Goal: Task Accomplishment & Management: Complete application form

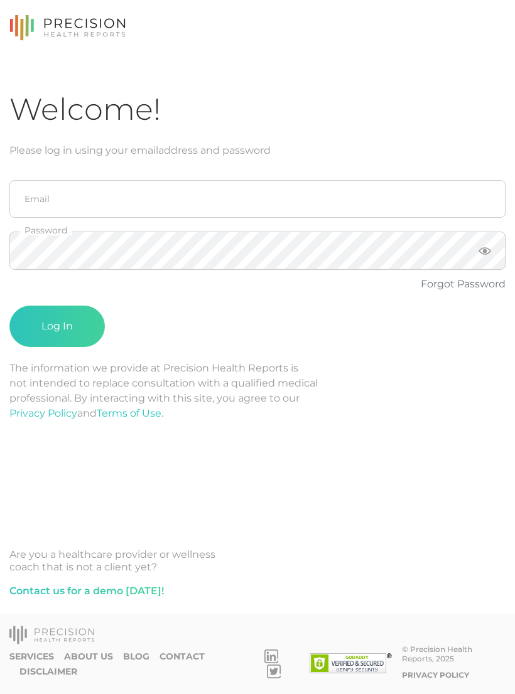
scroll to position [19, 0]
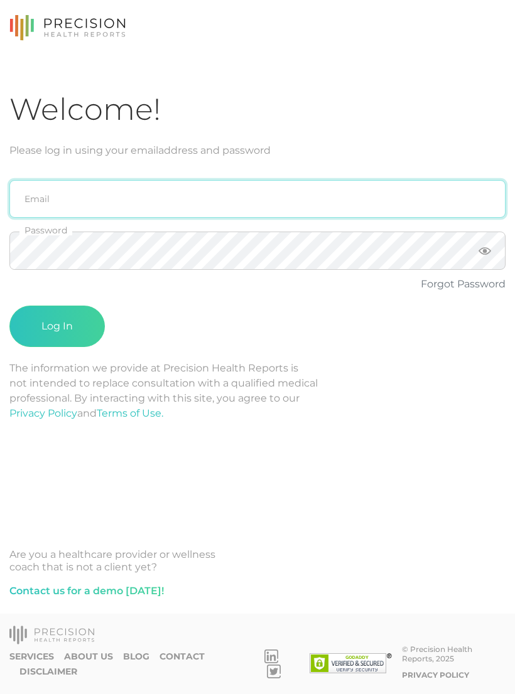
type input "emily.diaz@crafthealth.com"
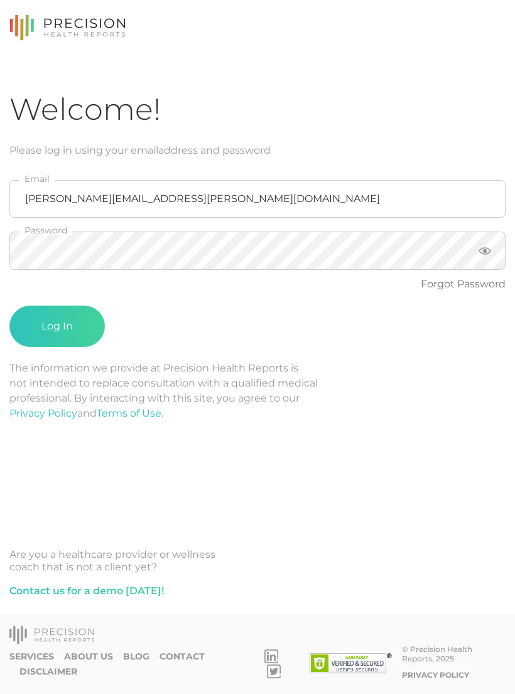
click at [57, 307] on button "Log In" at bounding box center [56, 326] width 95 height 41
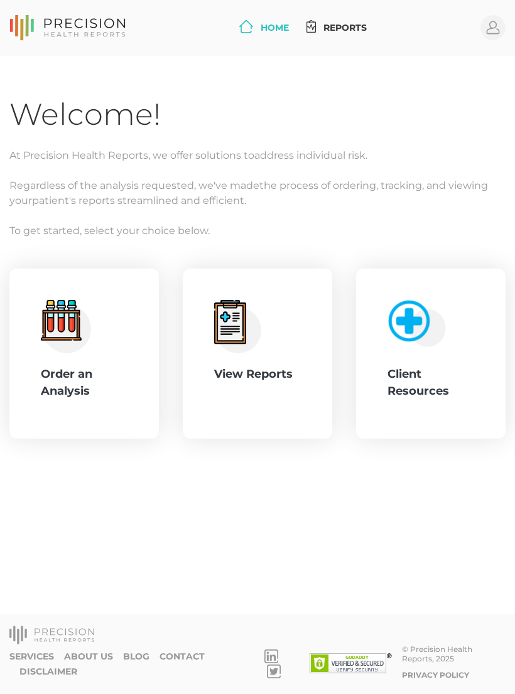
click at [89, 352] on icon ".cls-4{fill:#f3f3f3}.cls-5{fill:#e4e4e4}.cls-6{fill:#bbf7ff}.cls-7{fill:#8bf0ff…" at bounding box center [66, 326] width 50 height 53
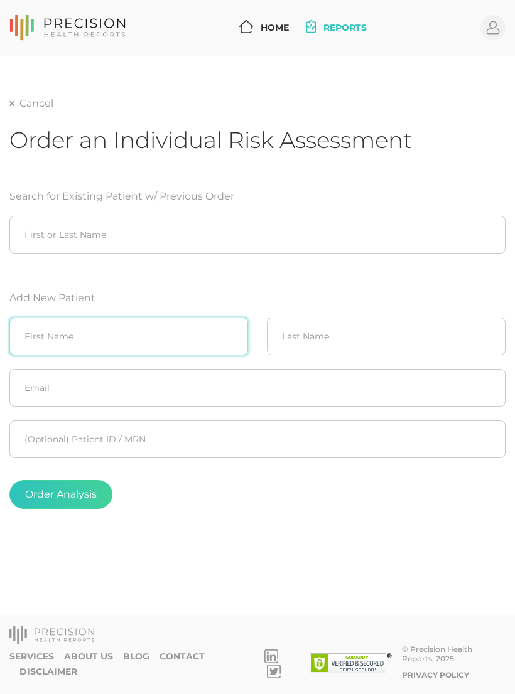
click at [140, 329] on input "text" at bounding box center [128, 337] width 239 height 38
type input "Cindy"
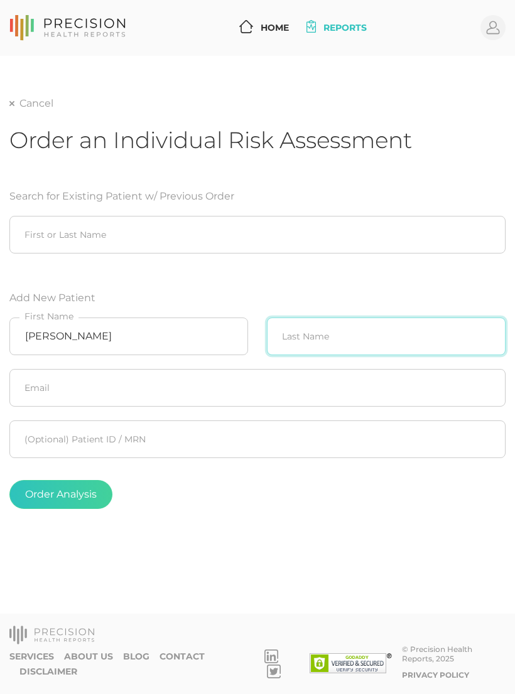
click at [349, 332] on input "text" at bounding box center [386, 337] width 239 height 38
type input "Morales-Flores"
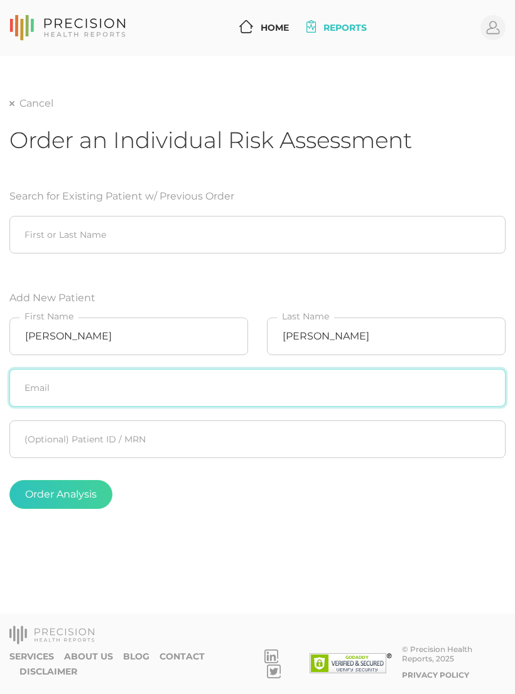
click at [277, 391] on input "text" at bounding box center [257, 388] width 496 height 38
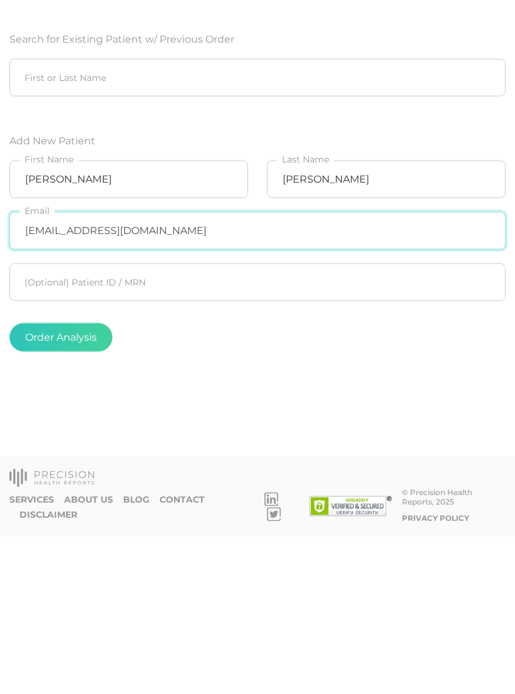
type input "moralecindy@gmail.com"
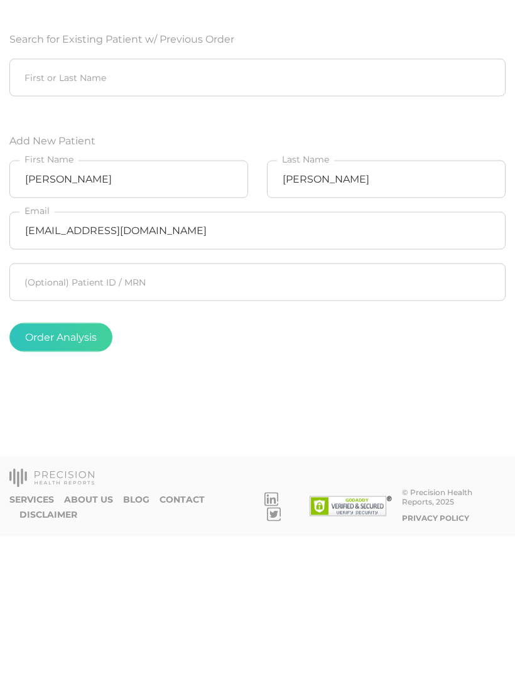
click at [257, 480] on div "Order Analysis" at bounding box center [257, 494] width 496 height 29
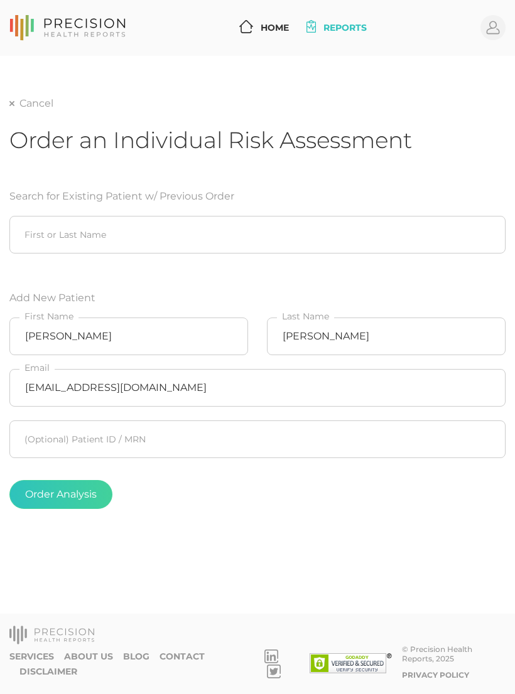
click at [71, 480] on button "Order Analysis" at bounding box center [60, 494] width 103 height 29
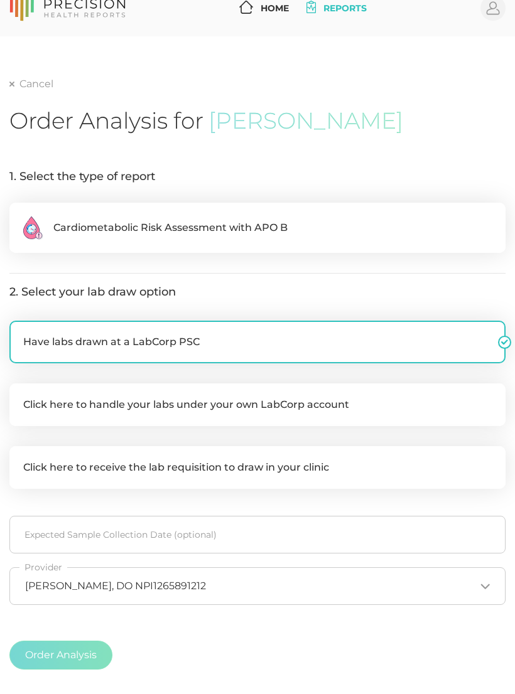
click at [326, 225] on label ".cls-2{fill:#fa759e}.cls-4{fill:#ffd7e5}.cls-8{fill:#3a2c60} Cardiometabolic Ri…" at bounding box center [257, 228] width 496 height 50
click at [19, 215] on input ".cls-2{fill:#fa759e}.cls-4{fill:#ffd7e5}.cls-8{fill:#3a2c60} Cardiometabolic Ri…" at bounding box center [14, 209] width 10 height 13
radio input "true"
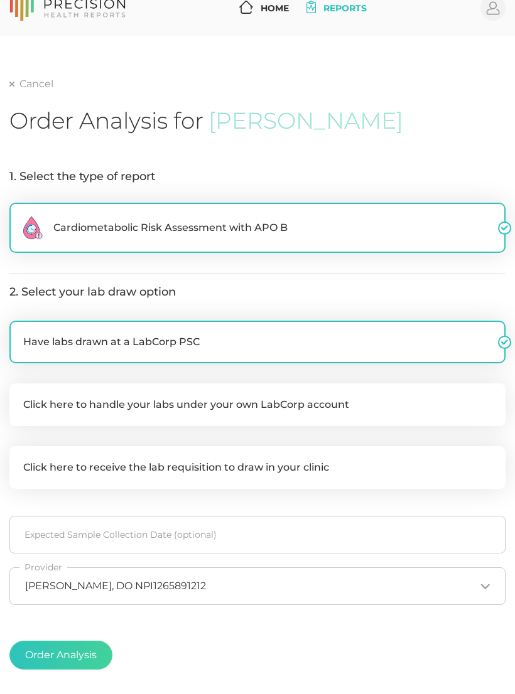
click at [330, 399] on label "Click here to handle your labs under your own LabCorp account" at bounding box center [257, 405] width 496 height 43
click at [19, 396] on input "Click here to handle your labs under your own LabCorp account" at bounding box center [14, 390] width 10 height 13
checkbox input "true"
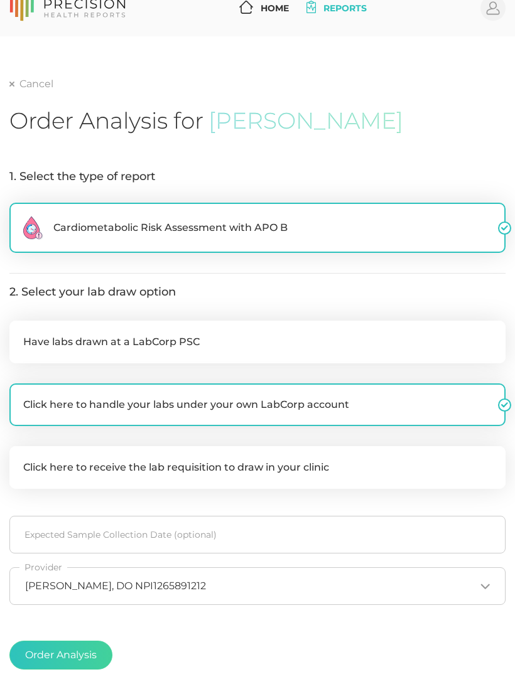
checkbox input "false"
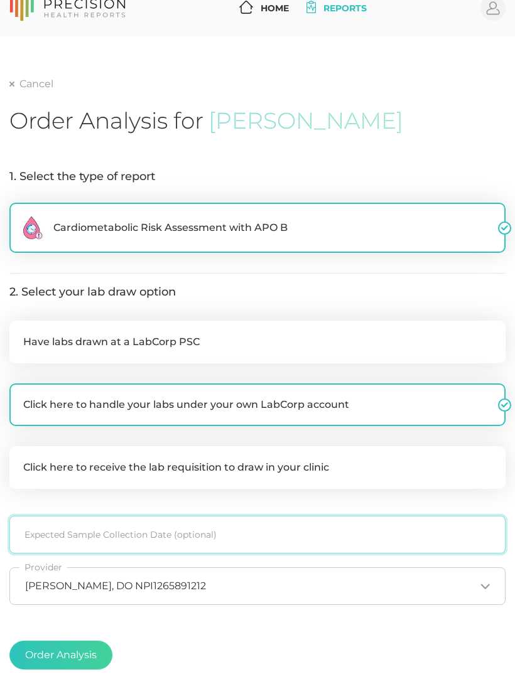
click at [274, 527] on input at bounding box center [257, 535] width 496 height 38
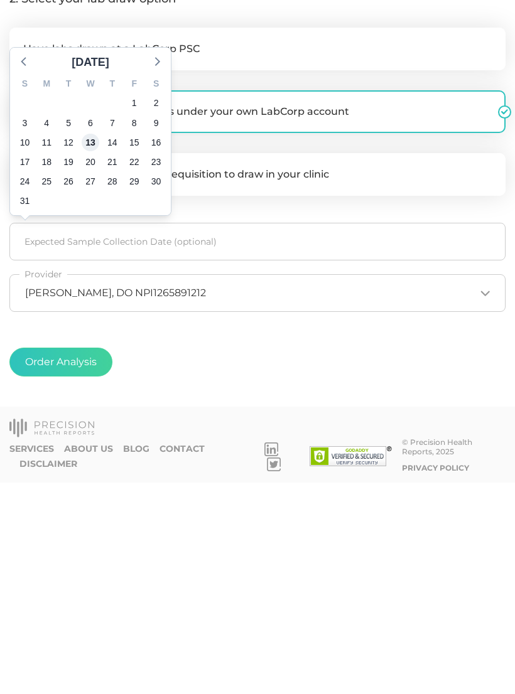
click at [90, 345] on span "13" at bounding box center [91, 354] width 18 height 18
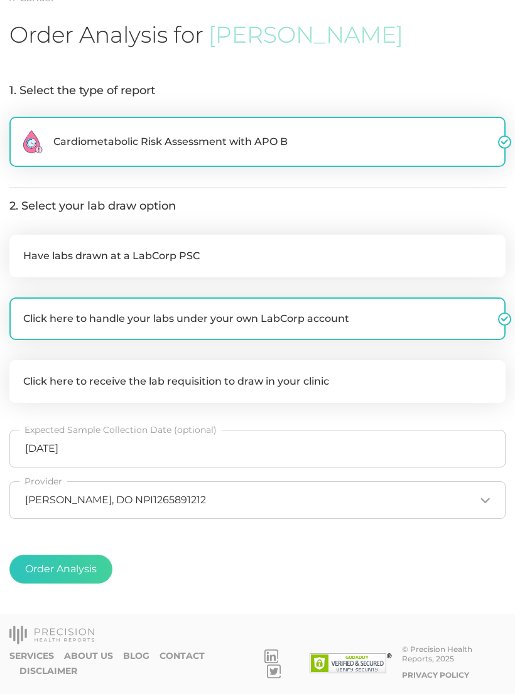
click at [85, 567] on button "Order Analysis" at bounding box center [60, 569] width 103 height 29
radio input "false"
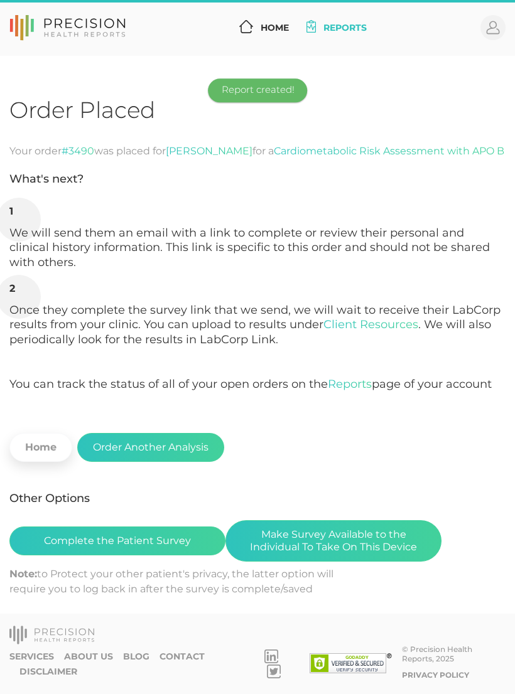
scroll to position [19, 0]
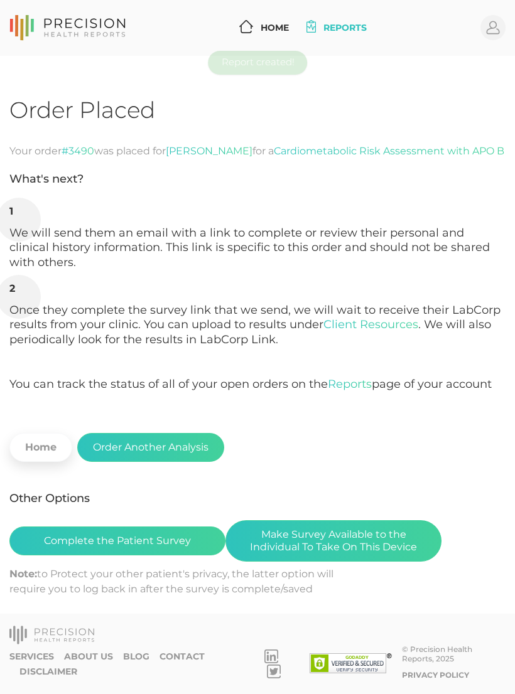
click at [360, 530] on button "Make Survey Available to the Individual To Take On This Device" at bounding box center [333, 540] width 216 height 41
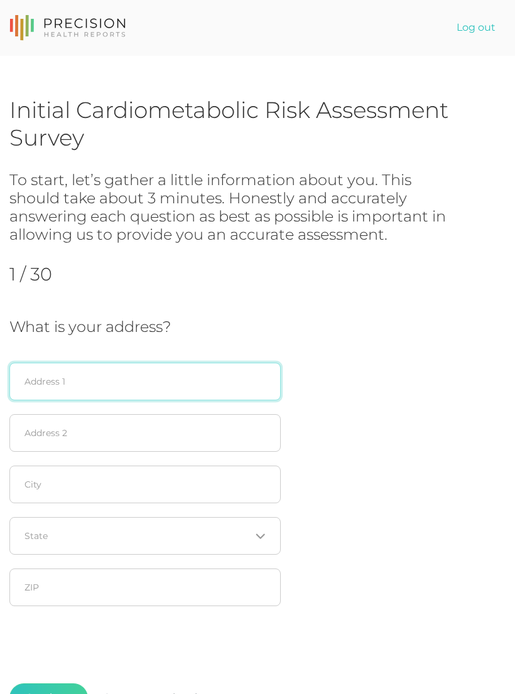
click at [126, 370] on input "text" at bounding box center [144, 382] width 271 height 38
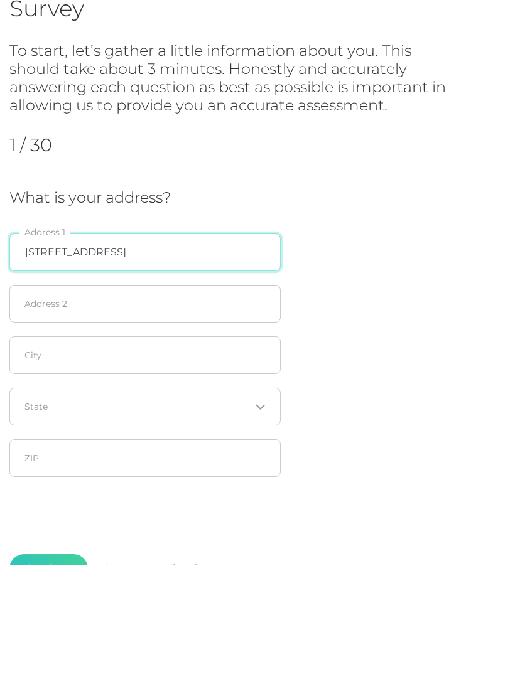
type input "12809 S 4th Pl"
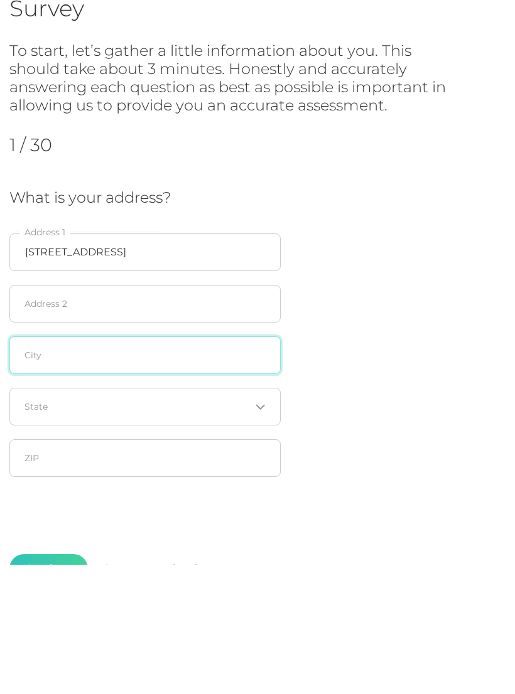
click at [171, 466] on input "text" at bounding box center [144, 485] width 271 height 38
type input "Tulsa"
click at [203, 517] on div "Loading..." at bounding box center [144, 536] width 271 height 38
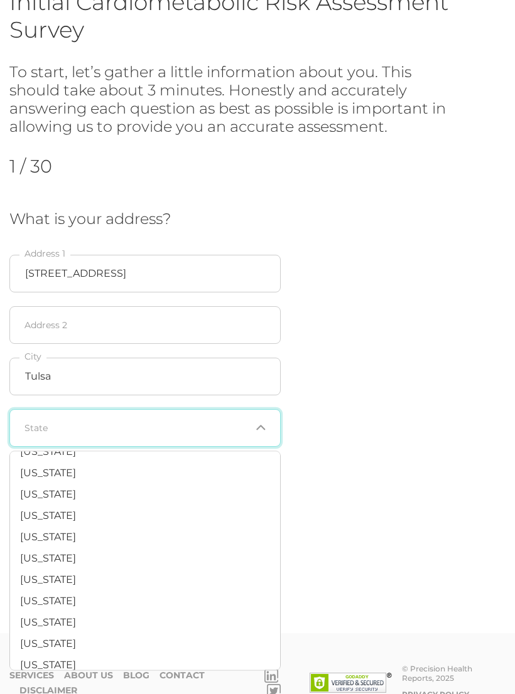
scroll to position [823, 0]
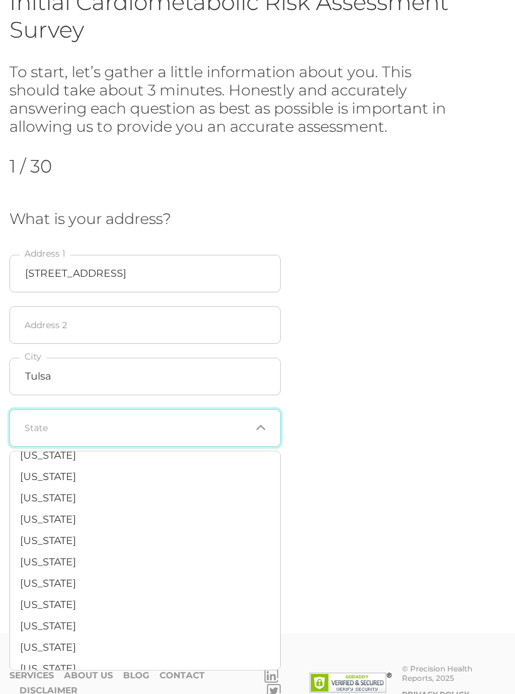
click at [135, 510] on li "Oklahoma" at bounding box center [145, 520] width 270 height 21
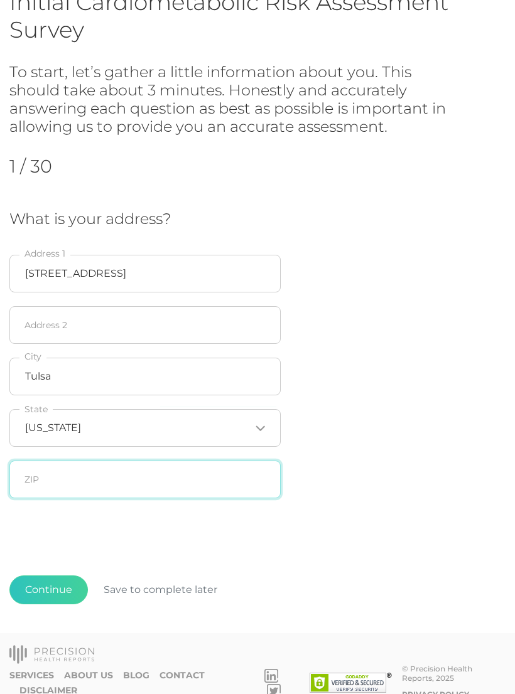
click at [173, 466] on input "text" at bounding box center [144, 480] width 271 height 38
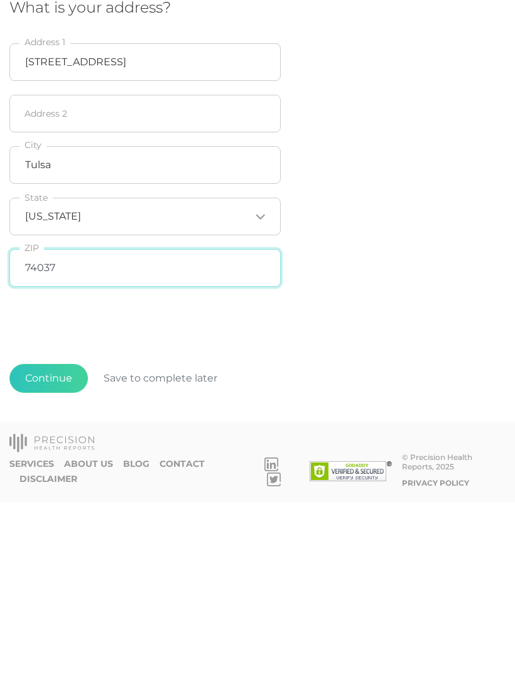
type input "74037"
click at [422, 298] on div "To start, let’s gather a little information about you. This should take about 3…" at bounding box center [257, 275] width 496 height 462
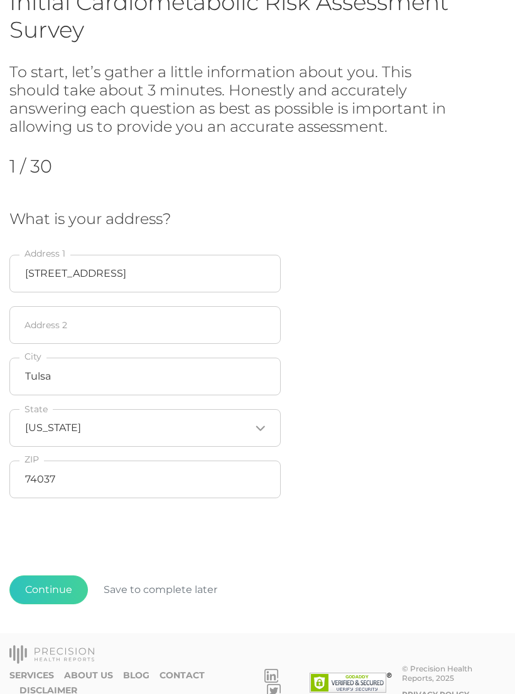
click at [51, 589] on button "Continue" at bounding box center [48, 590] width 78 height 29
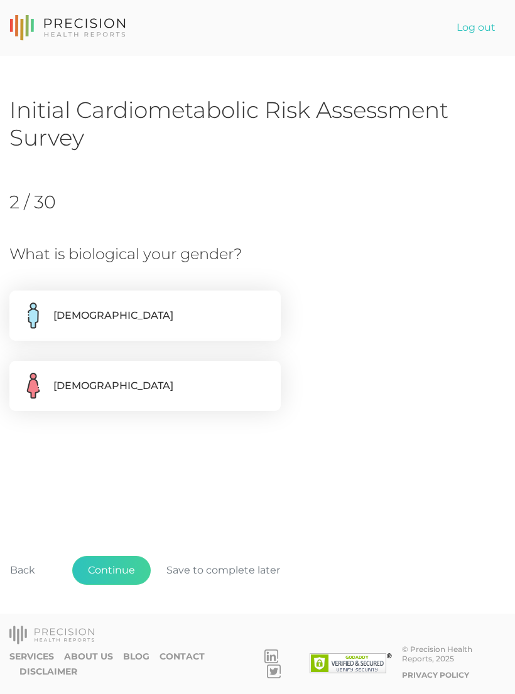
click at [221, 376] on label "Female" at bounding box center [144, 386] width 271 height 50
click at [19, 374] on input "Female" at bounding box center [14, 367] width 10 height 13
radio input "true"
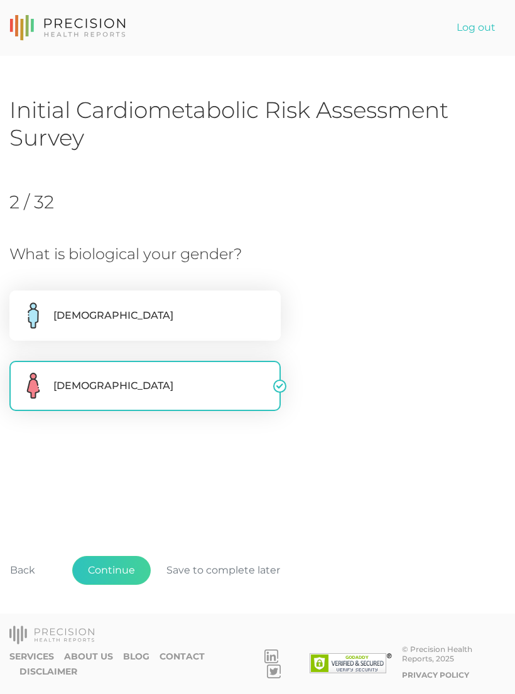
click at [116, 585] on button "Continue" at bounding box center [111, 570] width 78 height 29
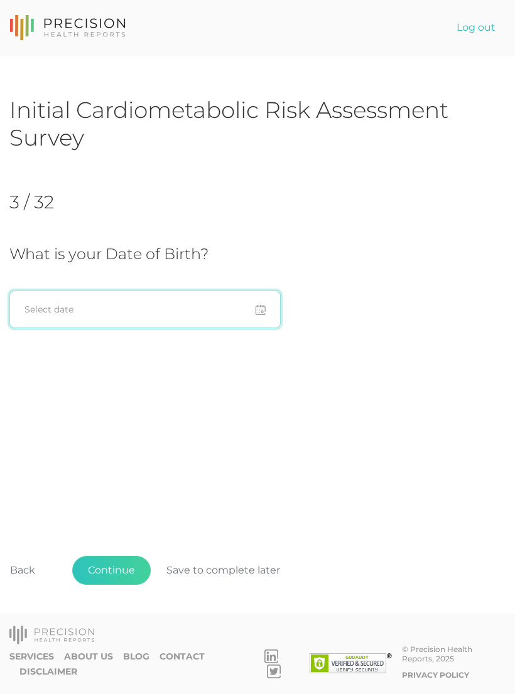
click at [144, 301] on input at bounding box center [144, 310] width 271 height 38
type input "1"
type input "11/05/1981"
click at [371, 378] on div "Initial Cardiometabolic Risk Assessment Survey 3 / 32 What is your Date of Birt…" at bounding box center [257, 360] width 496 height 529
click at [116, 581] on button "Continue" at bounding box center [111, 570] width 78 height 29
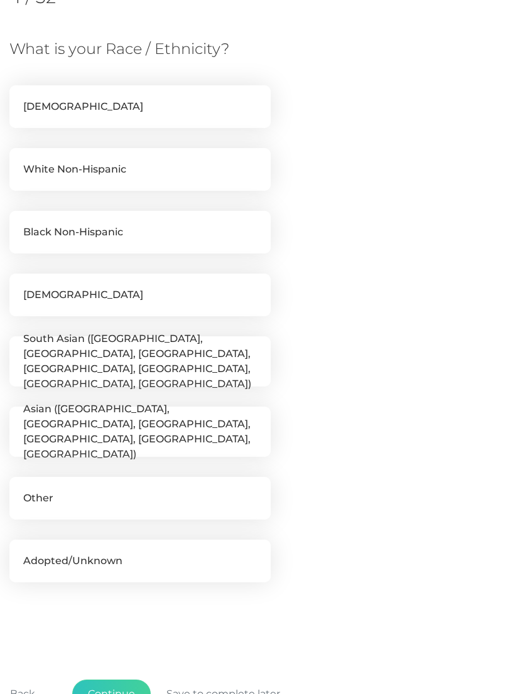
scroll to position [204, 0]
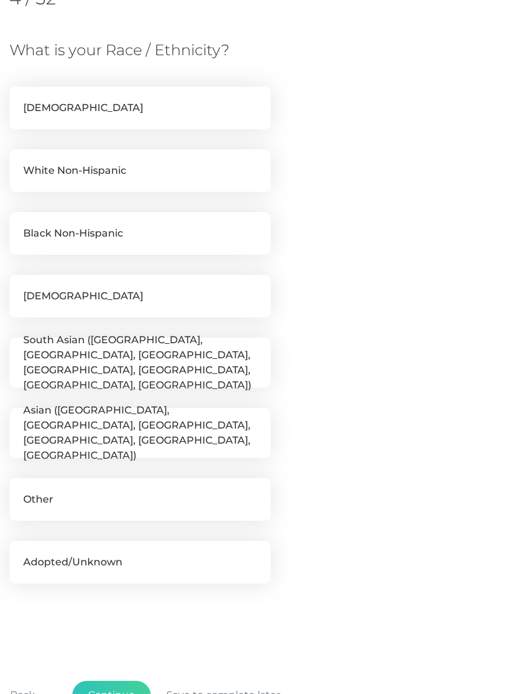
click at [245, 114] on label "Hispanic" at bounding box center [139, 108] width 261 height 43
click at [19, 99] on input "Hispanic" at bounding box center [14, 93] width 10 height 13
checkbox input "true"
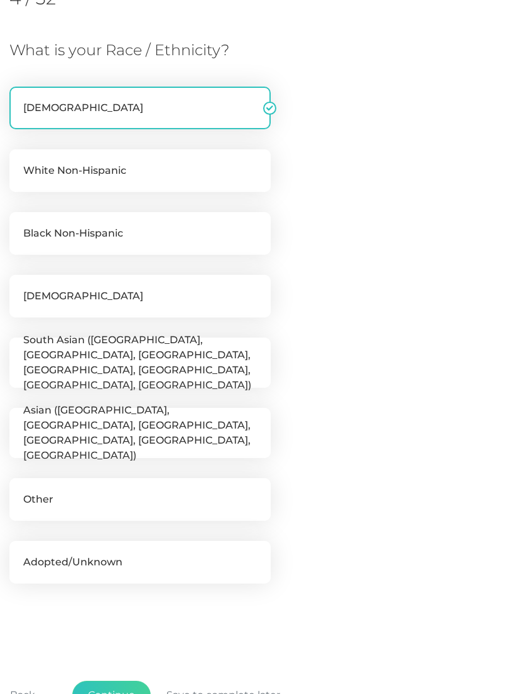
scroll to position [308, 0]
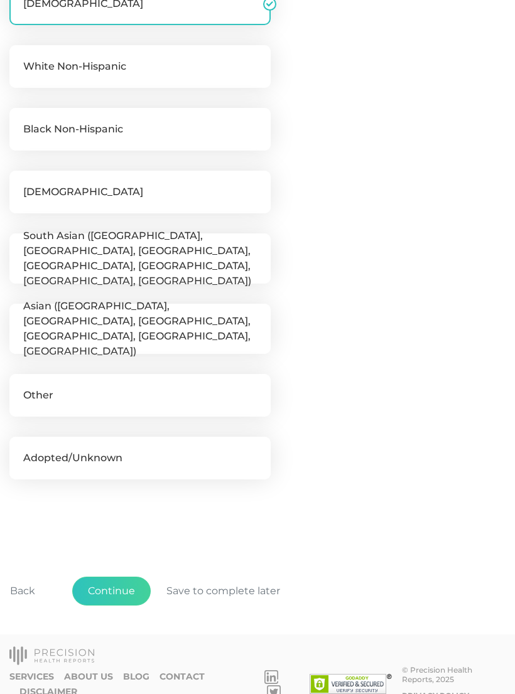
click at [120, 581] on button "Continue" at bounding box center [111, 591] width 78 height 29
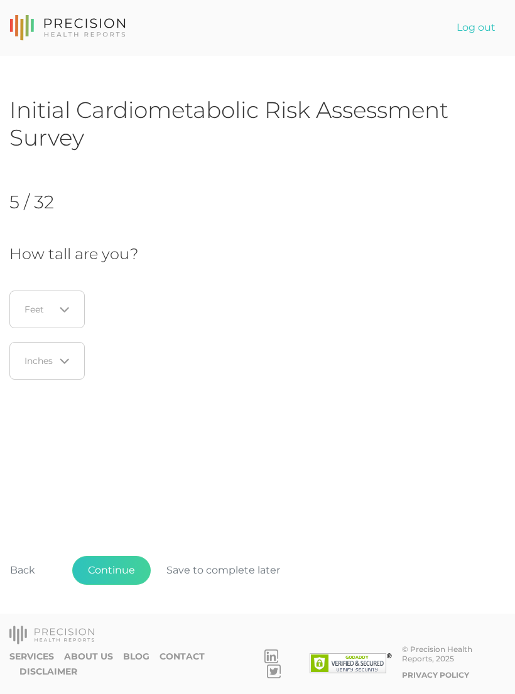
click at [54, 304] on input "Search for option" at bounding box center [40, 309] width 30 height 13
click at [30, 390] on li "5" at bounding box center [50, 391] width 99 height 21
click at [50, 358] on input "Search for option" at bounding box center [40, 361] width 30 height 13
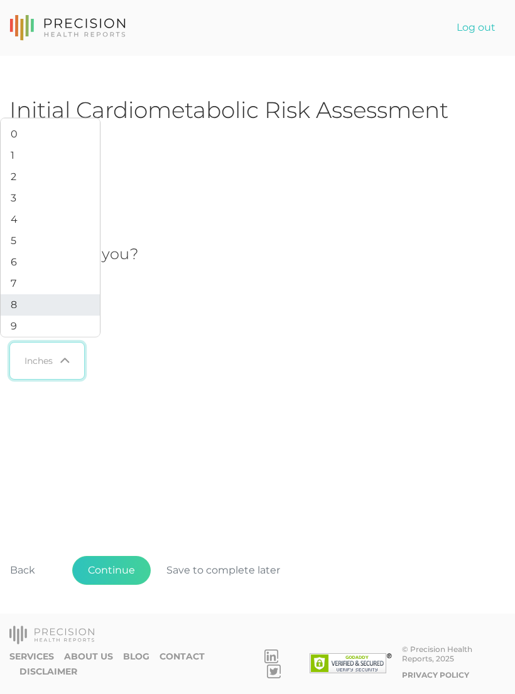
click at [20, 316] on li "8" at bounding box center [50, 304] width 99 height 21
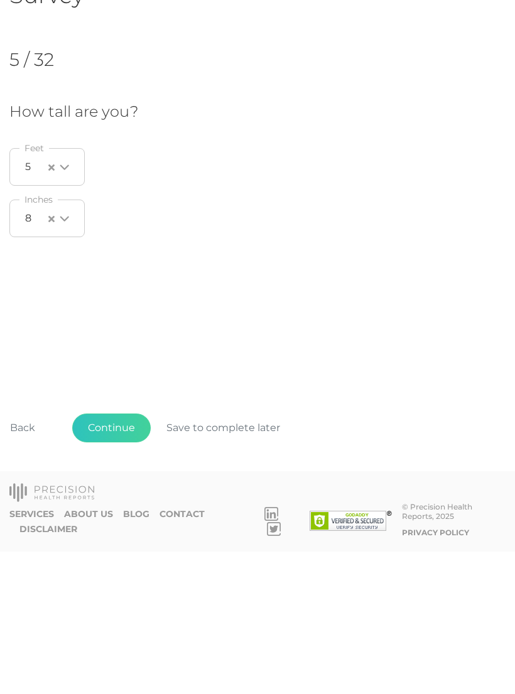
scroll to position [19, 0]
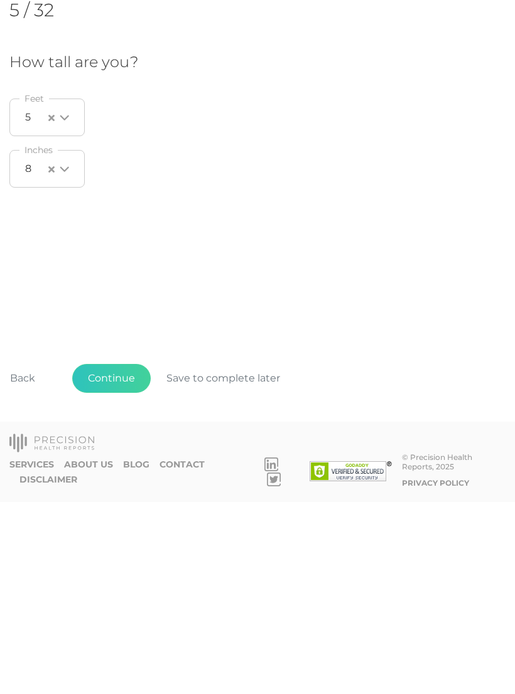
click at [126, 556] on button "Continue" at bounding box center [111, 570] width 78 height 29
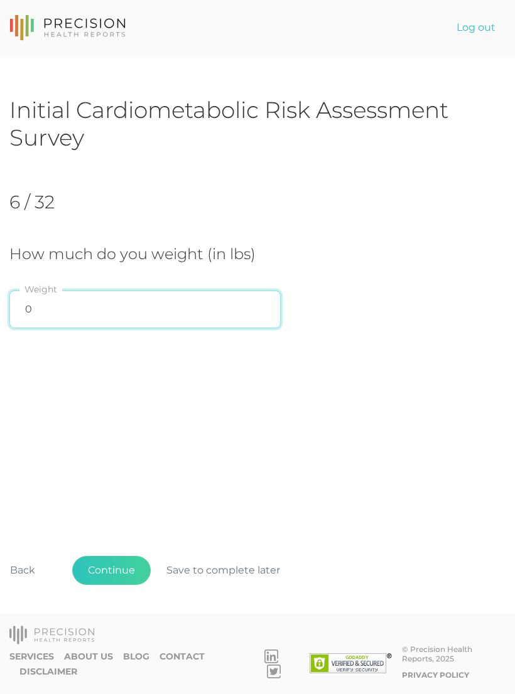
click at [198, 303] on input "0" at bounding box center [144, 310] width 271 height 38
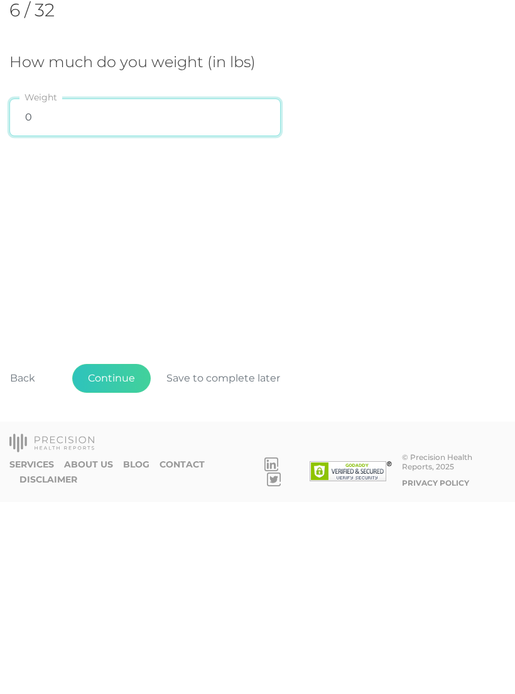
scroll to position [12, 0]
click at [122, 556] on button "Continue" at bounding box center [111, 570] width 78 height 29
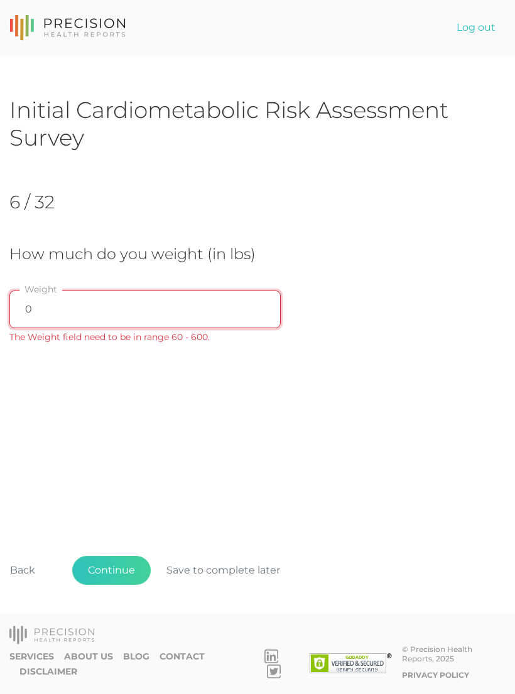
click at [196, 309] on input "0" at bounding box center [144, 310] width 271 height 38
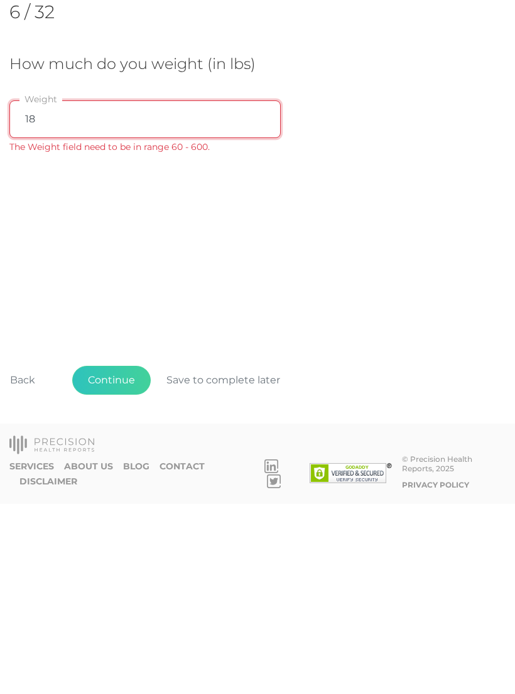
type input "188"
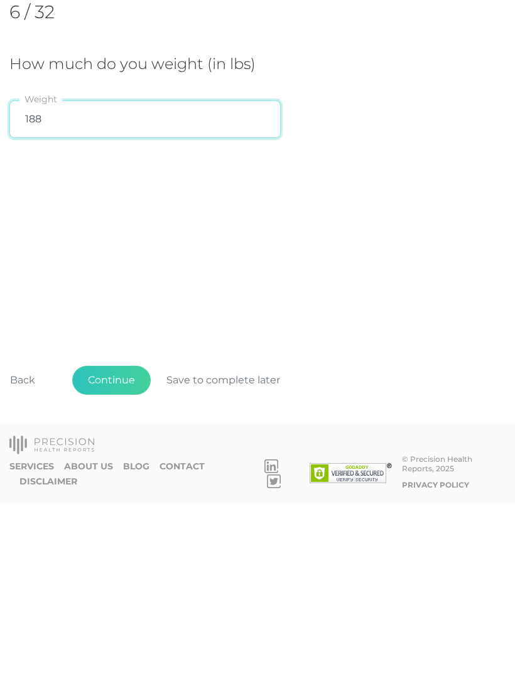
click at [120, 556] on button "Continue" at bounding box center [111, 570] width 78 height 29
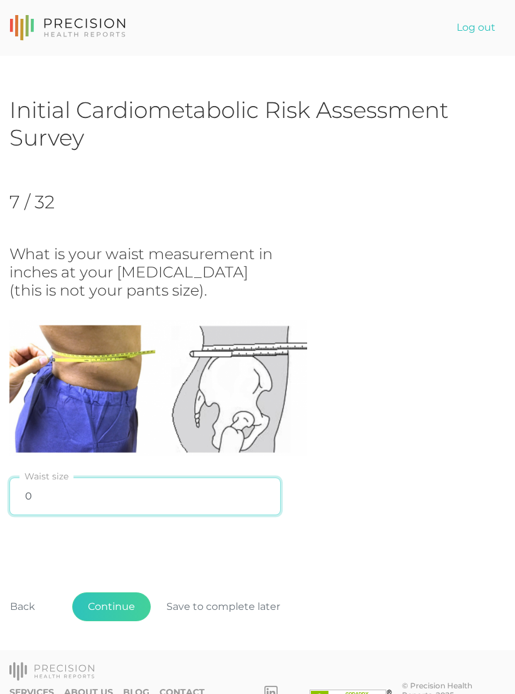
click at [87, 495] on input "0" at bounding box center [144, 497] width 271 height 38
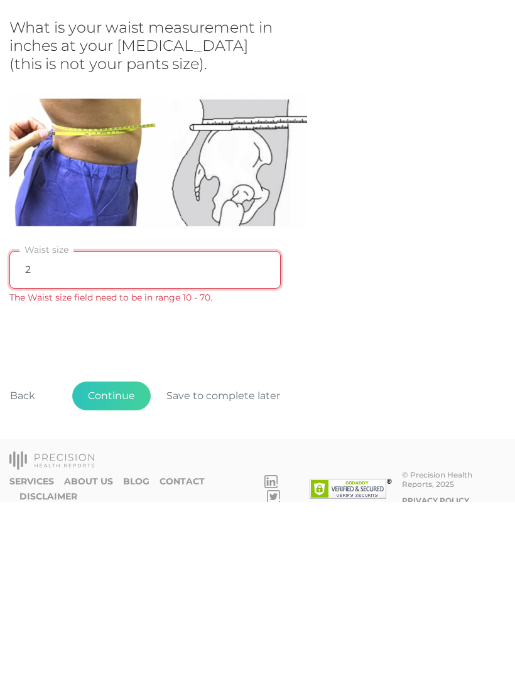
type input "29"
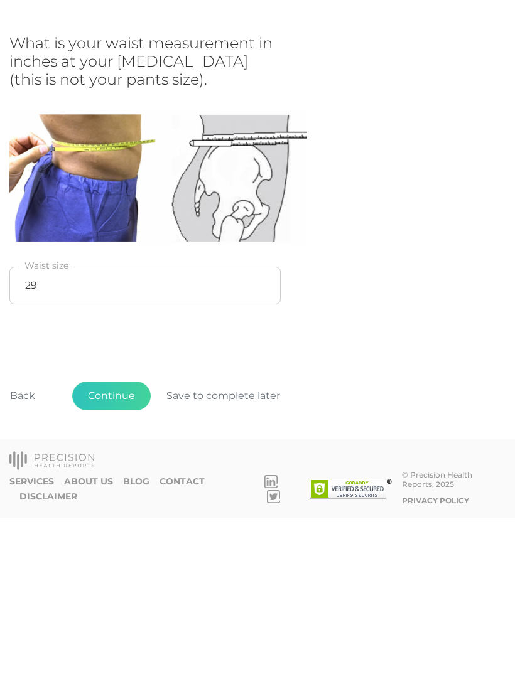
click at [119, 558] on button "Continue" at bounding box center [111, 572] width 78 height 29
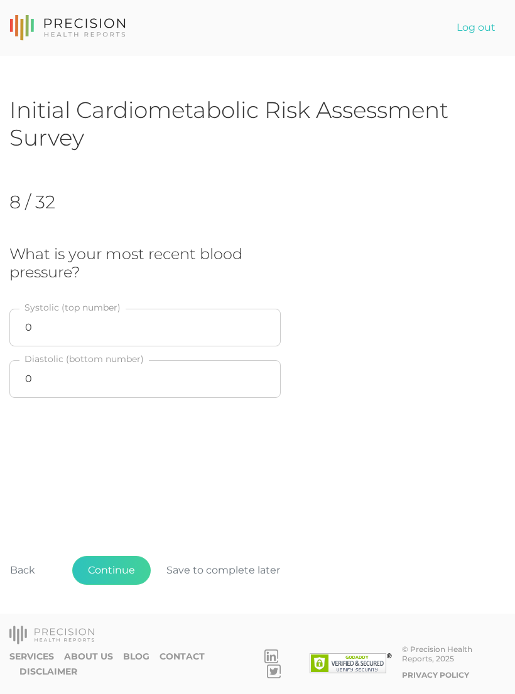
click at [131, 585] on button "Continue" at bounding box center [111, 570] width 78 height 29
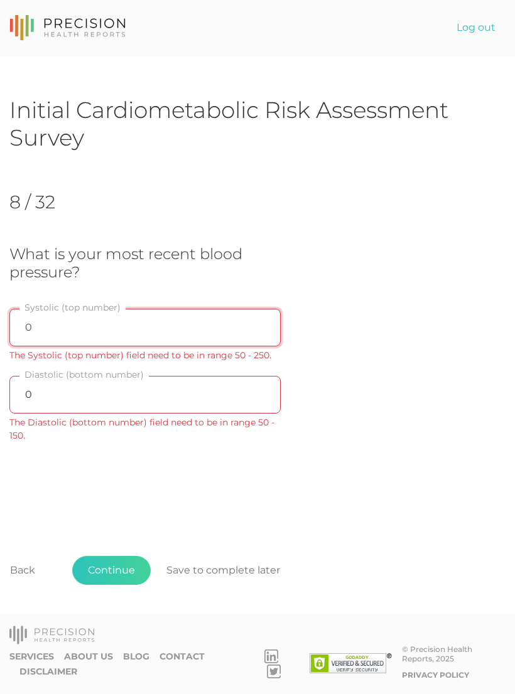
click at [180, 330] on input "0" at bounding box center [144, 328] width 271 height 38
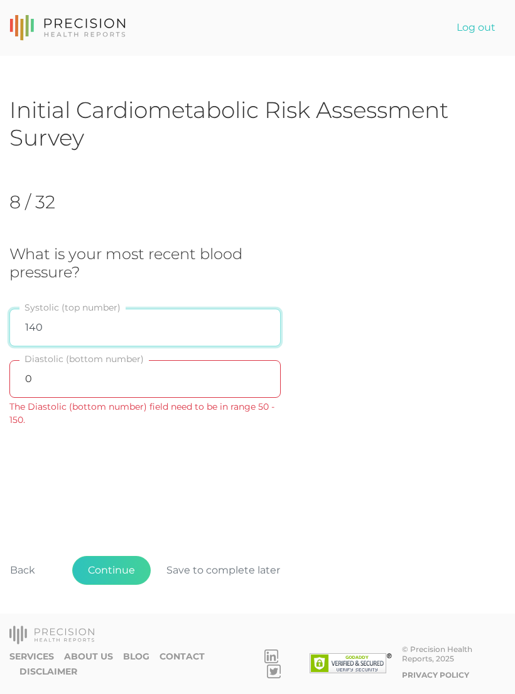
type input "140"
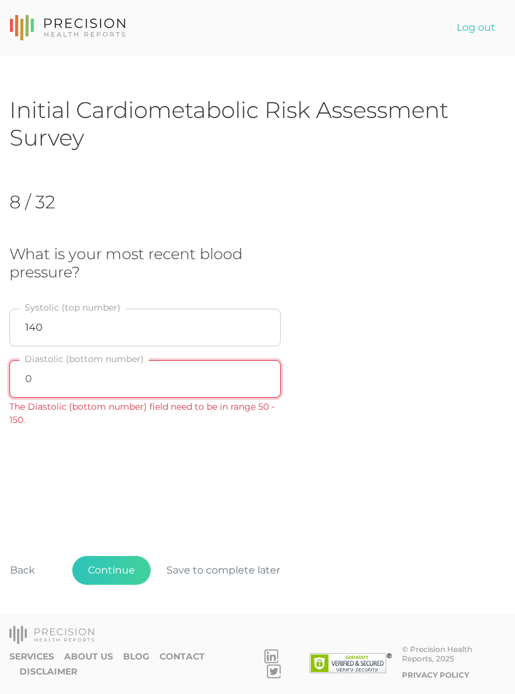
click at [213, 387] on input "0" at bounding box center [144, 379] width 271 height 38
type input "80"
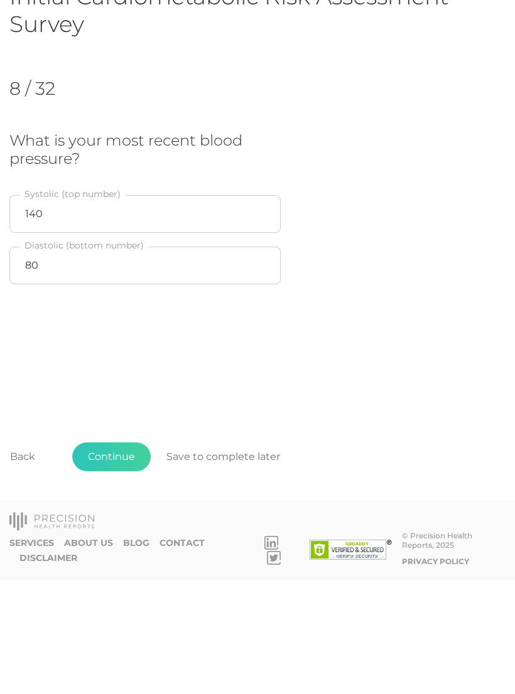
click at [124, 556] on button "Continue" at bounding box center [111, 570] width 78 height 29
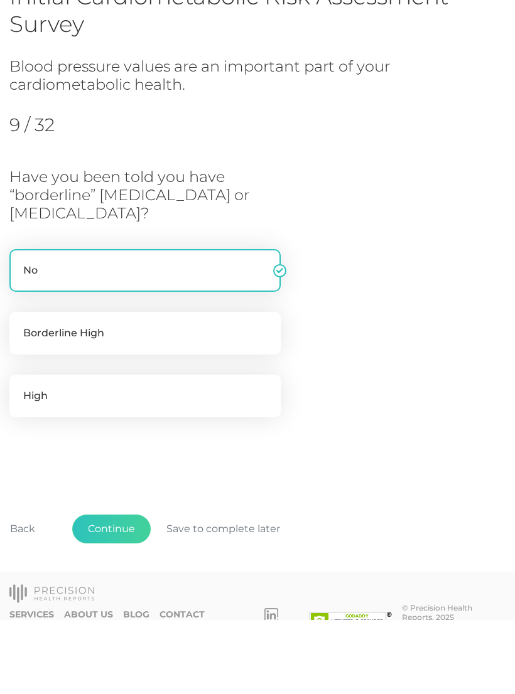
scroll to position [50, 0]
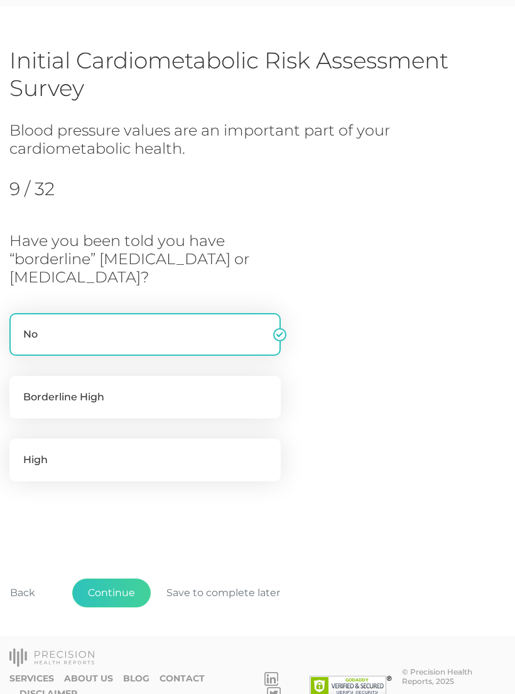
click at [125, 589] on button "Continue" at bounding box center [111, 593] width 78 height 29
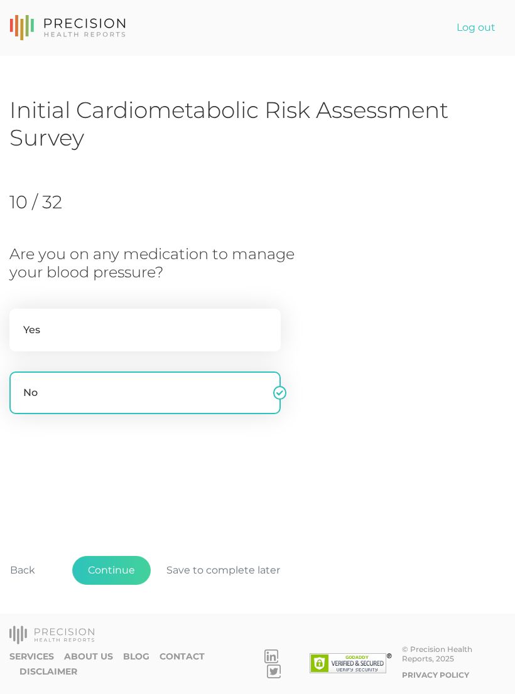
click at [132, 585] on button "Continue" at bounding box center [111, 570] width 78 height 29
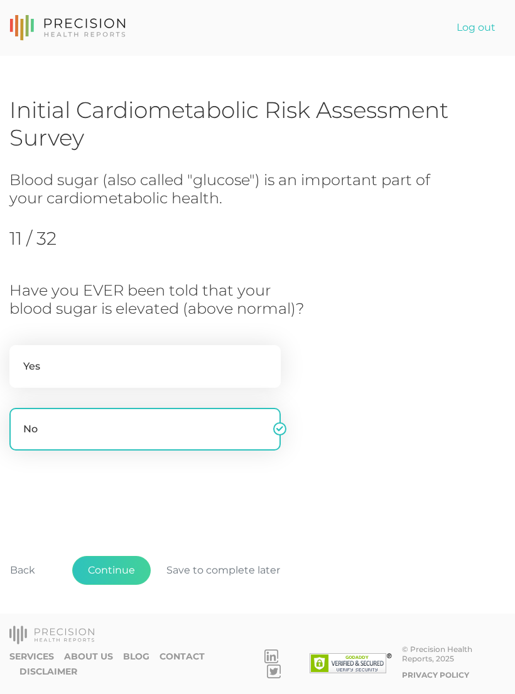
click at [136, 585] on button "Continue" at bounding box center [111, 570] width 78 height 29
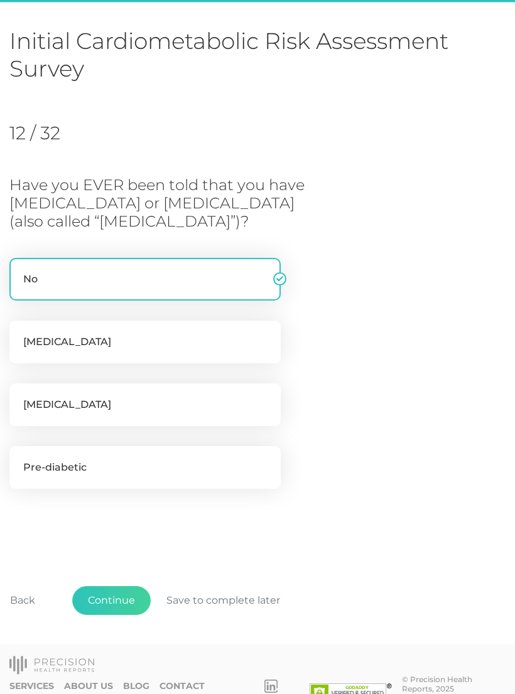
scroll to position [77, 0]
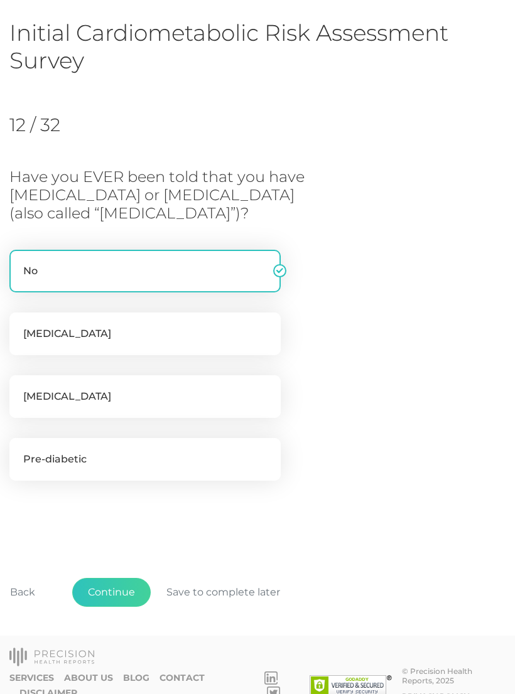
click at [115, 589] on button "Continue" at bounding box center [111, 592] width 78 height 29
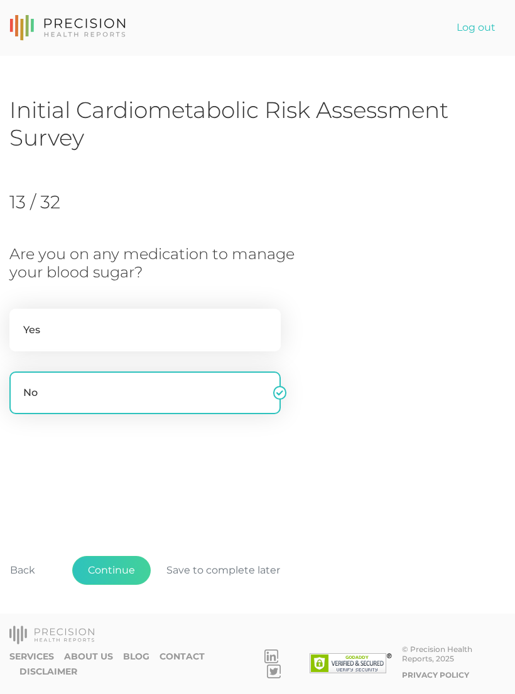
click at [126, 585] on button "Continue" at bounding box center [111, 570] width 78 height 29
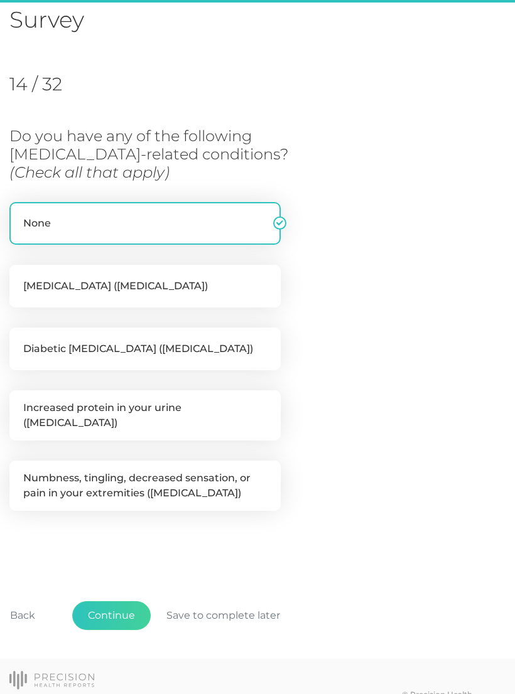
scroll to position [134, 0]
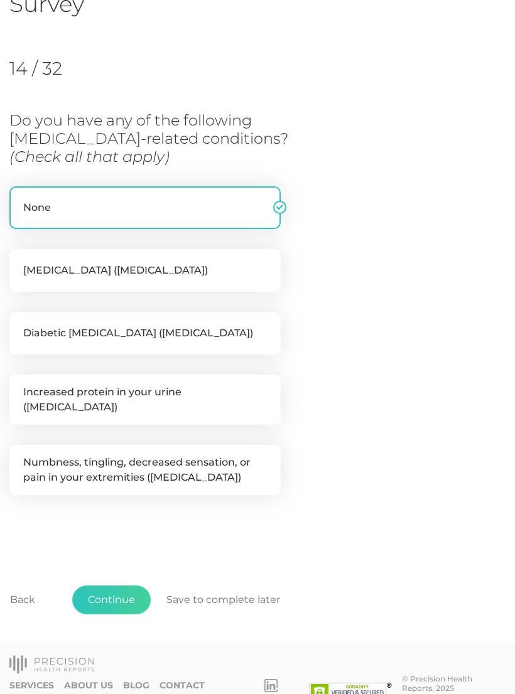
click at [128, 586] on button "Continue" at bounding box center [111, 600] width 78 height 29
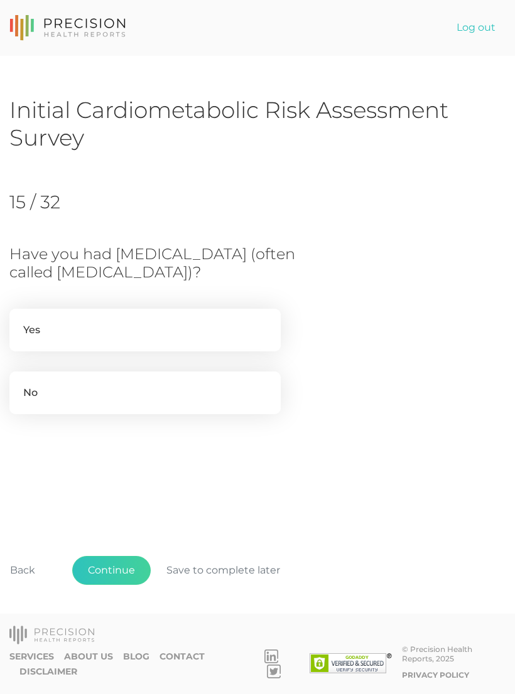
click at [123, 585] on button "Continue" at bounding box center [111, 570] width 78 height 29
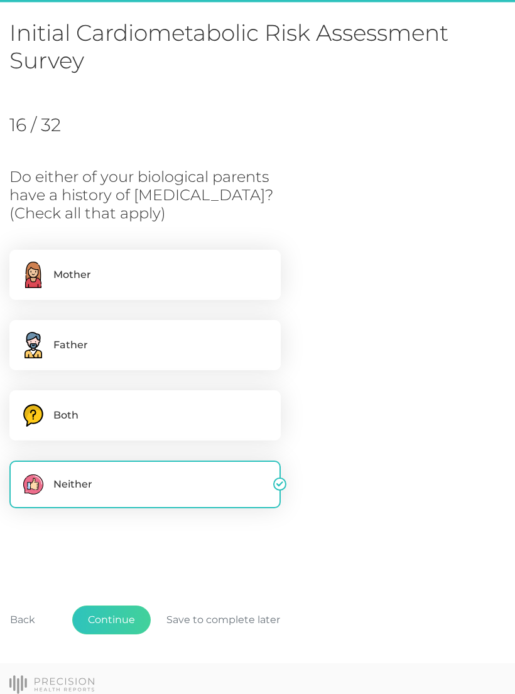
scroll to position [77, 0]
click at [82, 473] on label "Neither" at bounding box center [144, 485] width 271 height 48
click at [19, 473] on input "Neither" at bounding box center [14, 467] width 10 height 13
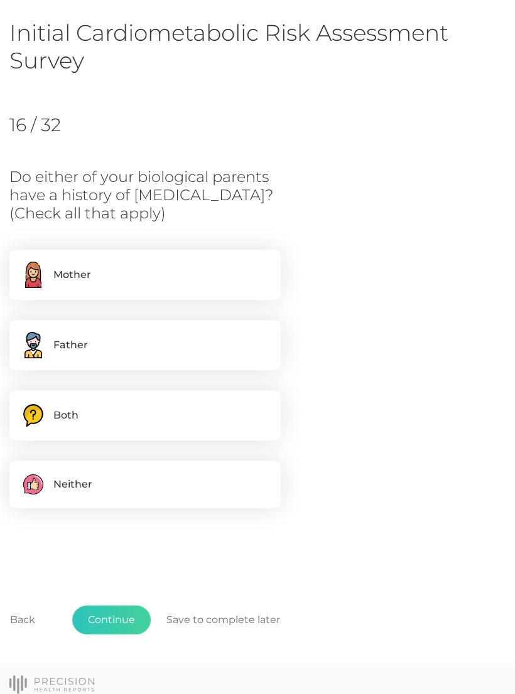
click at [71, 483] on label "Neither" at bounding box center [144, 485] width 271 height 48
click at [19, 473] on input "Neither" at bounding box center [14, 467] width 10 height 13
checkbox input "true"
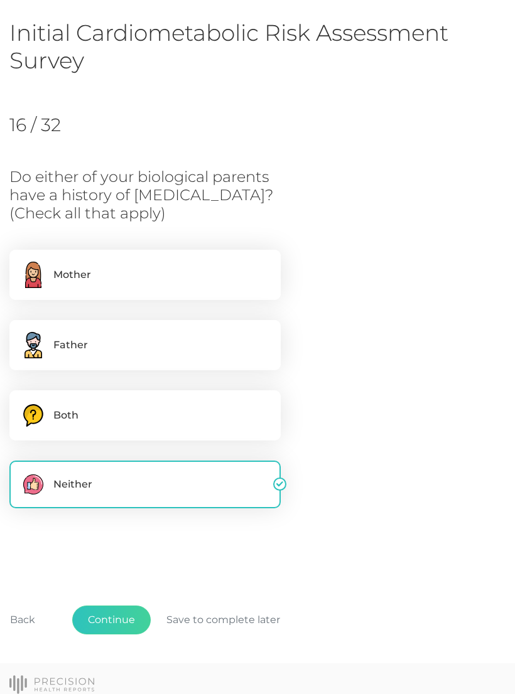
click at [120, 620] on button "Continue" at bounding box center [111, 620] width 78 height 29
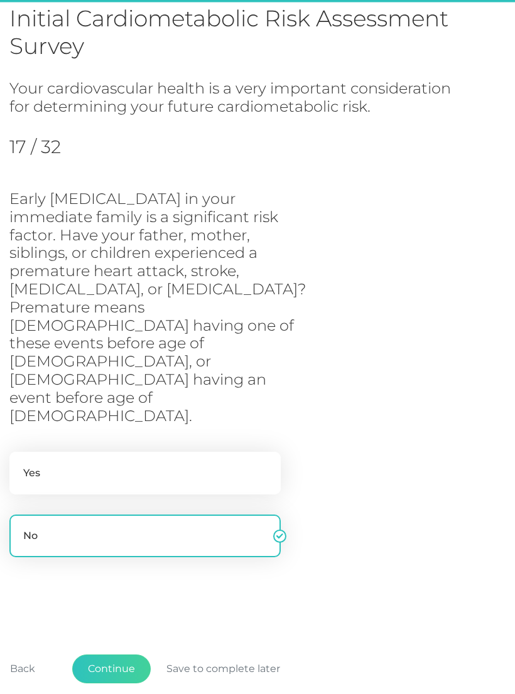
scroll to position [92, 0]
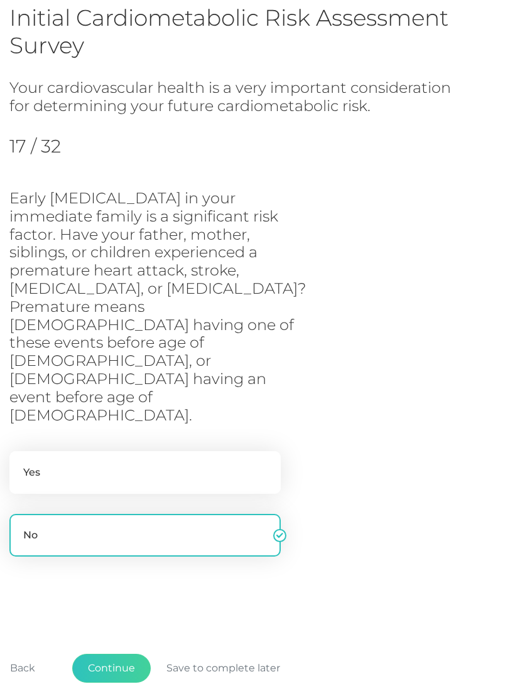
click at [104, 451] on label "Yes" at bounding box center [144, 472] width 271 height 43
click at [19, 451] on input "Yes" at bounding box center [14, 457] width 10 height 13
radio input "true"
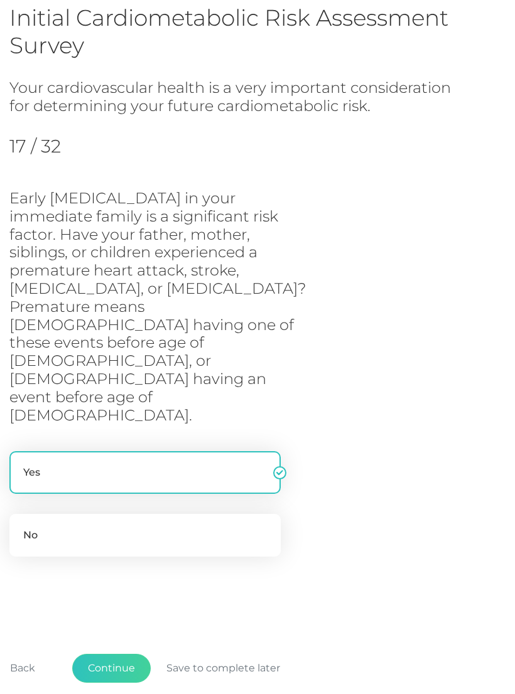
click at [126, 654] on button "Continue" at bounding box center [111, 668] width 78 height 29
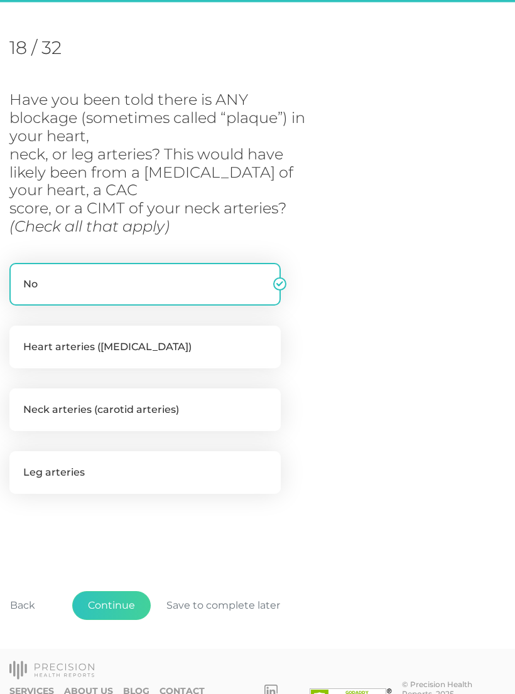
scroll to position [165, 0]
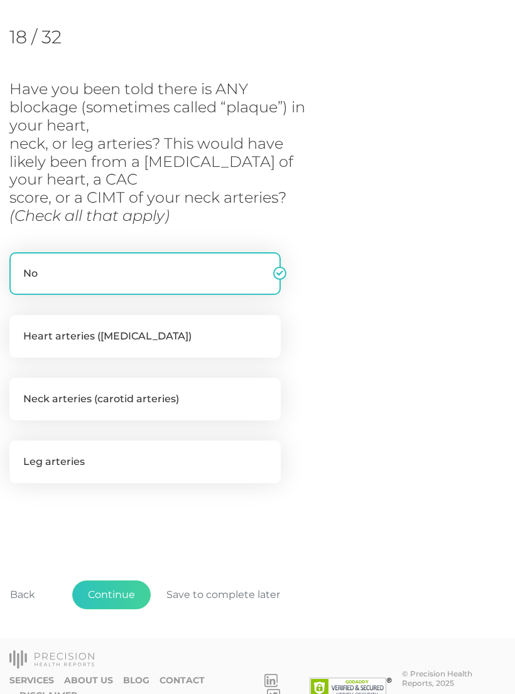
click at [124, 593] on button "Continue" at bounding box center [111, 595] width 78 height 29
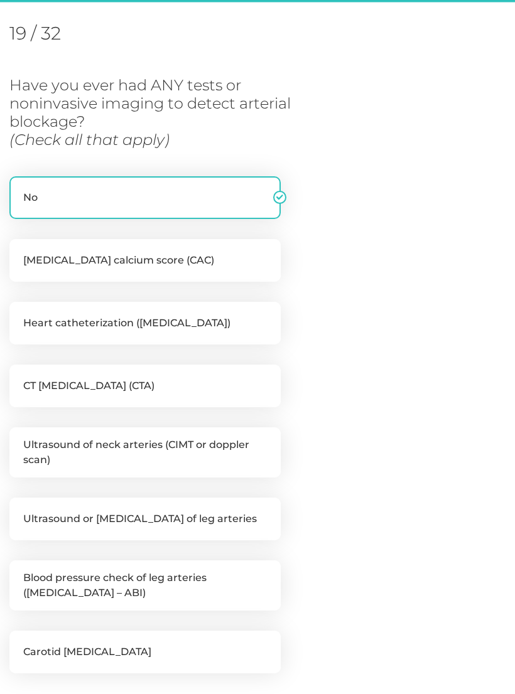
scroll to position [171, 0]
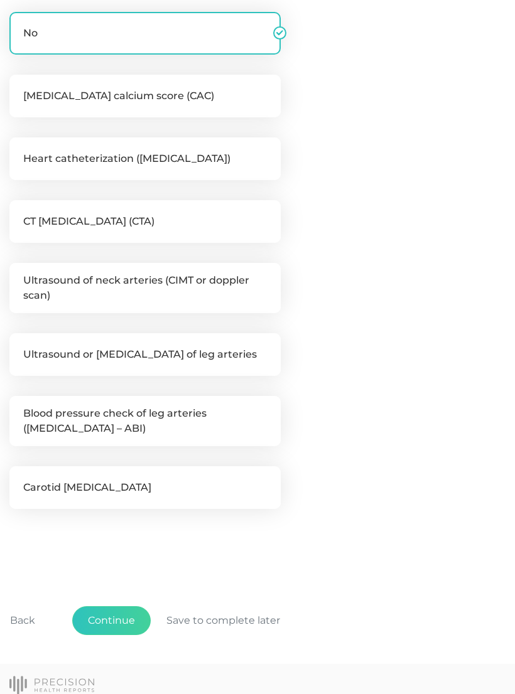
click at [124, 608] on button "Continue" at bounding box center [111, 620] width 78 height 29
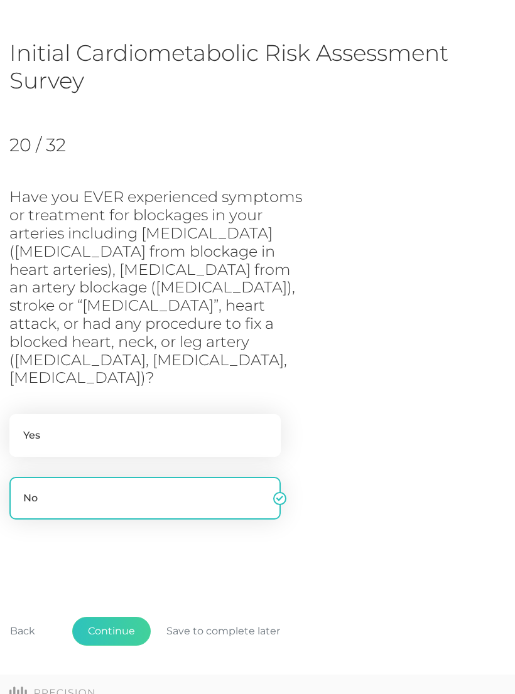
click at [126, 617] on button "Continue" at bounding box center [111, 631] width 78 height 29
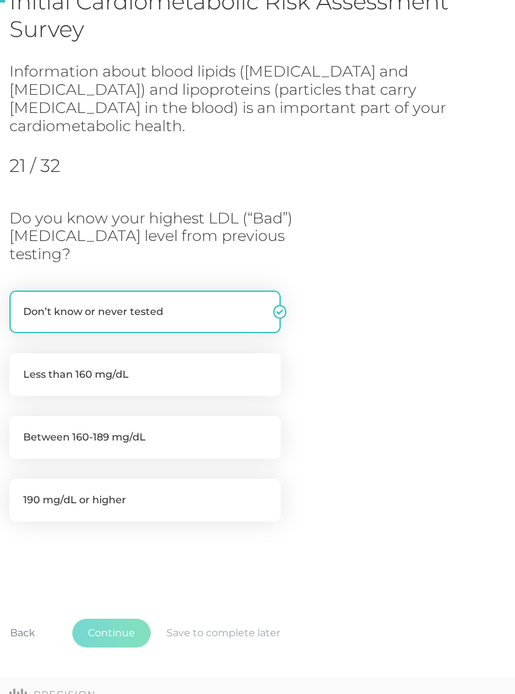
scroll to position [112, 0]
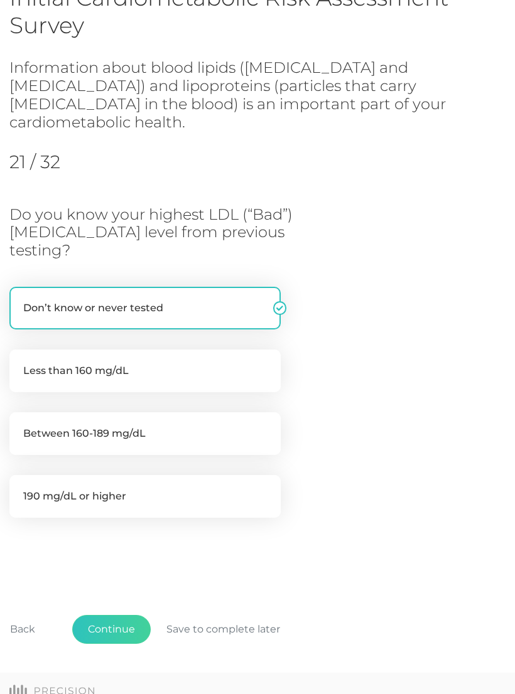
click at [125, 615] on button "Continue" at bounding box center [111, 629] width 78 height 29
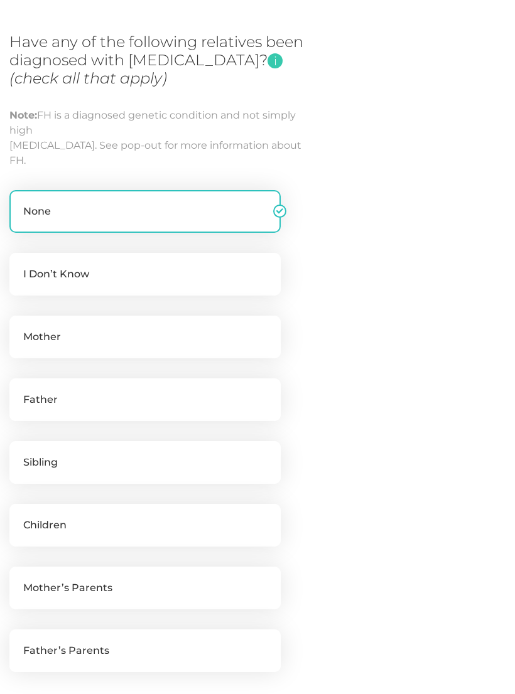
scroll to position [200, 0]
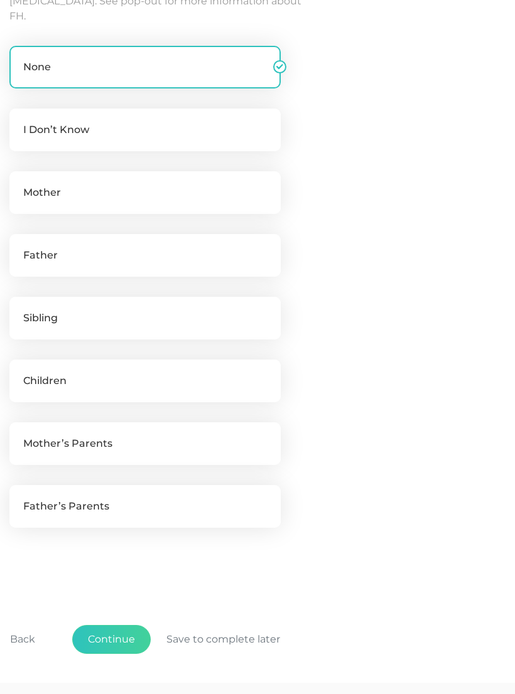
click at [114, 637] on button "Continue" at bounding box center [111, 639] width 78 height 29
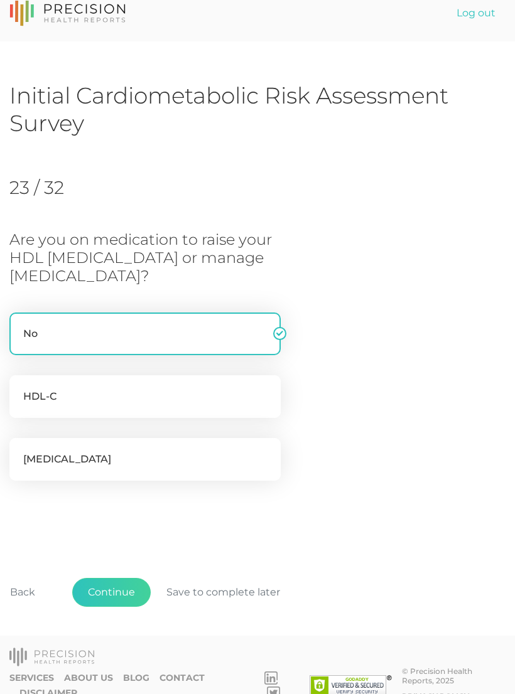
click at [124, 584] on button "Continue" at bounding box center [111, 592] width 78 height 29
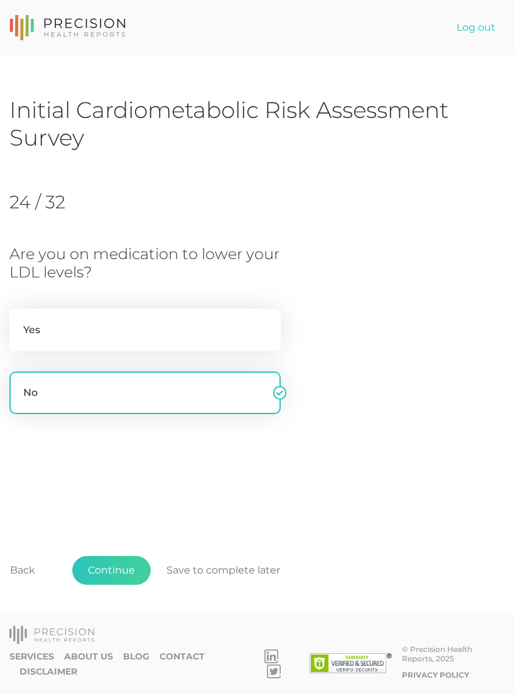
click at [124, 585] on button "Continue" at bounding box center [111, 570] width 78 height 29
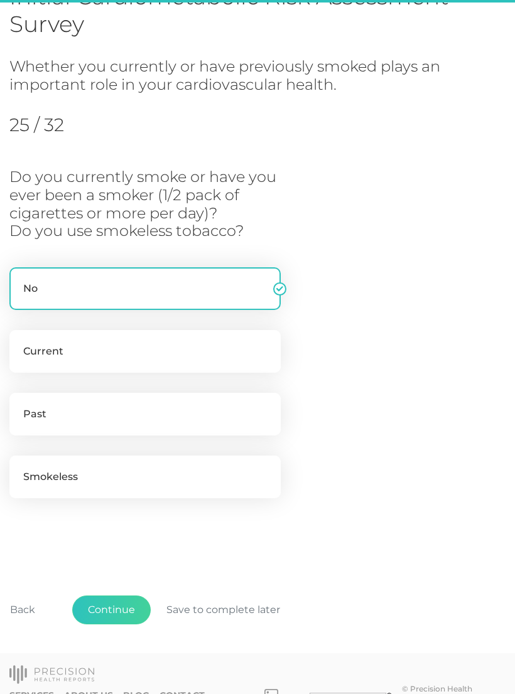
scroll to position [130, 0]
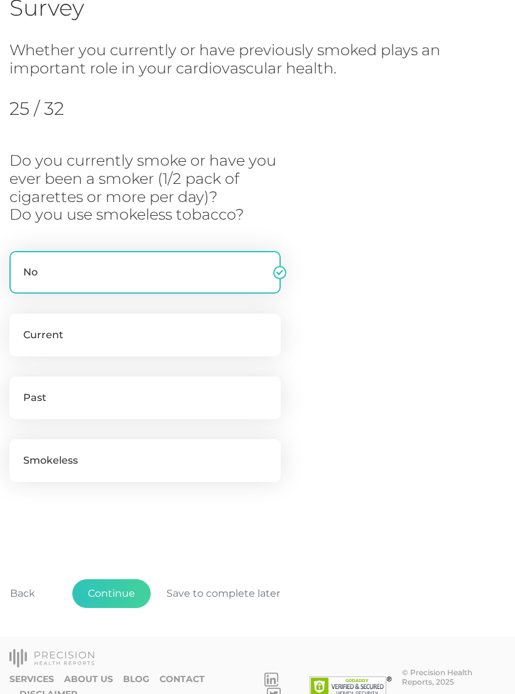
click at [119, 590] on button "Continue" at bounding box center [111, 593] width 78 height 29
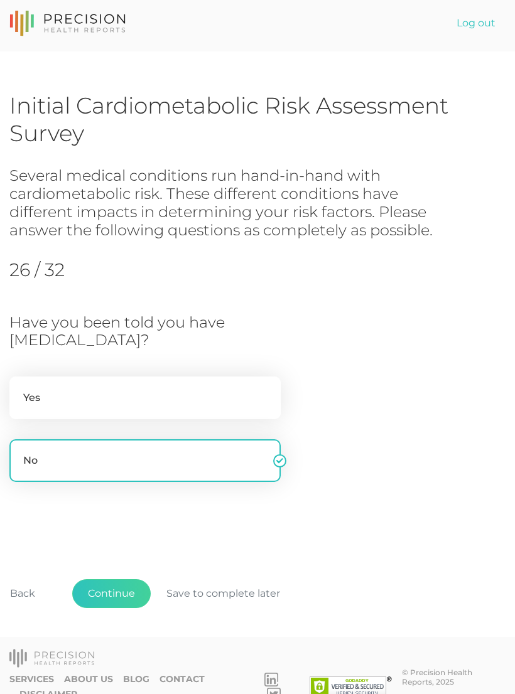
click at [123, 589] on button "Continue" at bounding box center [111, 593] width 78 height 29
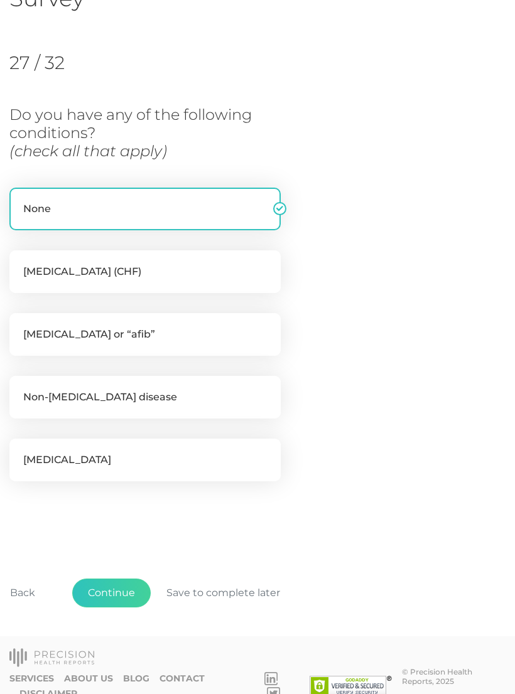
scroll to position [140, 0]
click at [116, 586] on button "Continue" at bounding box center [111, 592] width 78 height 29
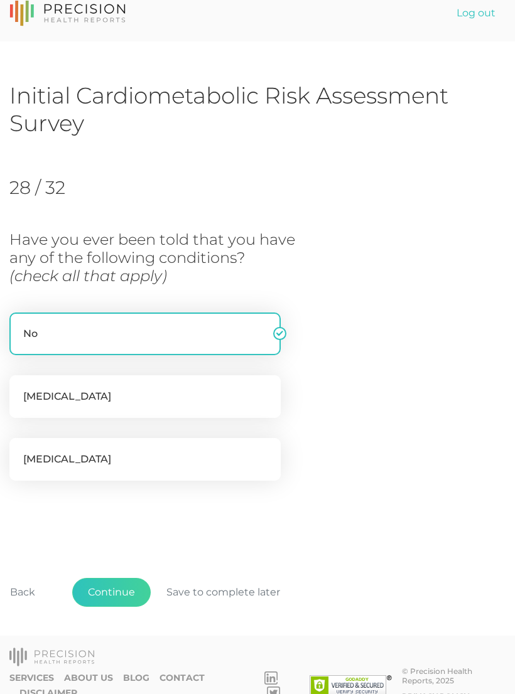
click at [121, 590] on button "Continue" at bounding box center [111, 592] width 78 height 29
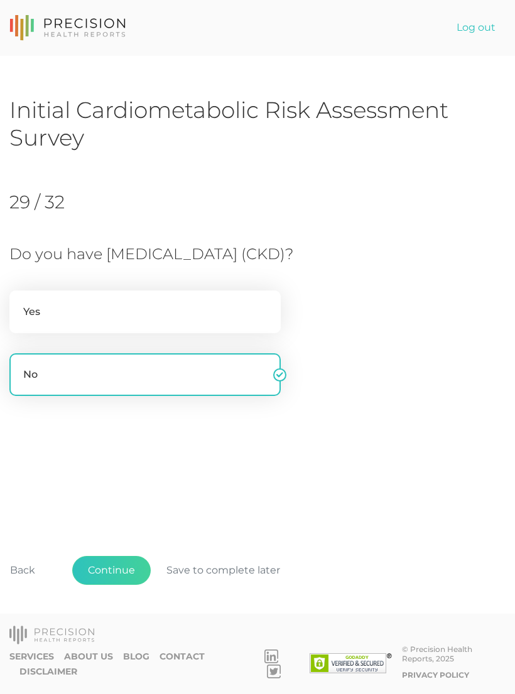
click at [125, 583] on button "Continue" at bounding box center [111, 570] width 78 height 29
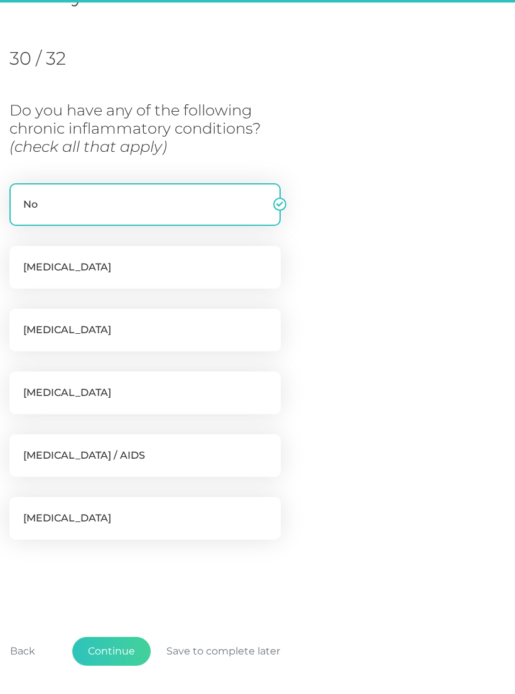
scroll to position [171, 0]
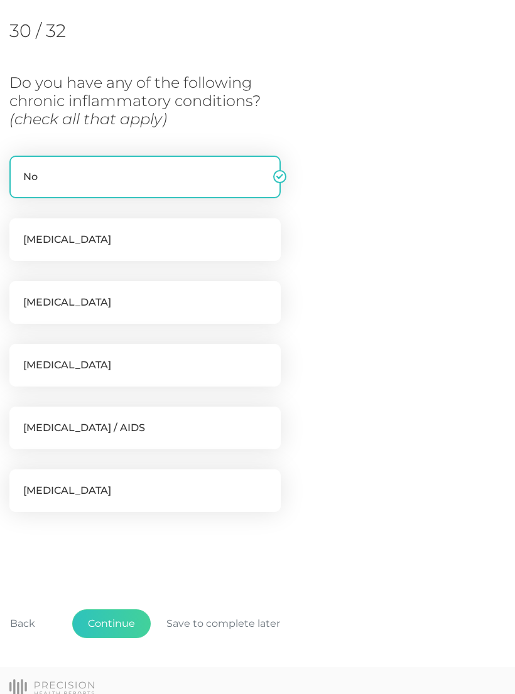
click at [126, 622] on button "Continue" at bounding box center [111, 624] width 78 height 29
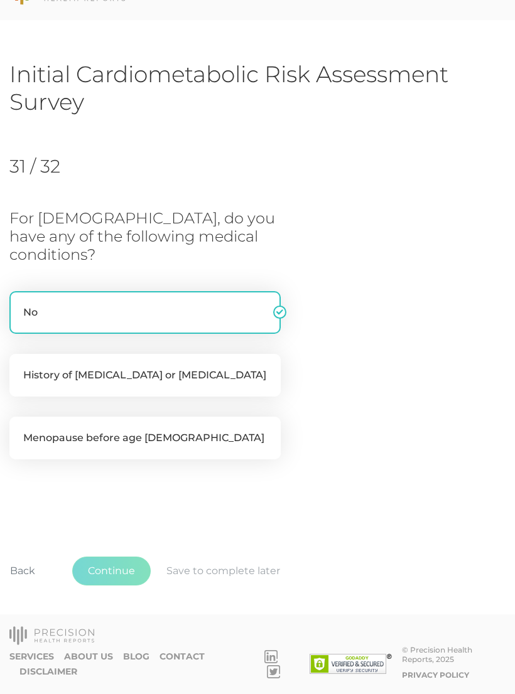
scroll to position [0, 0]
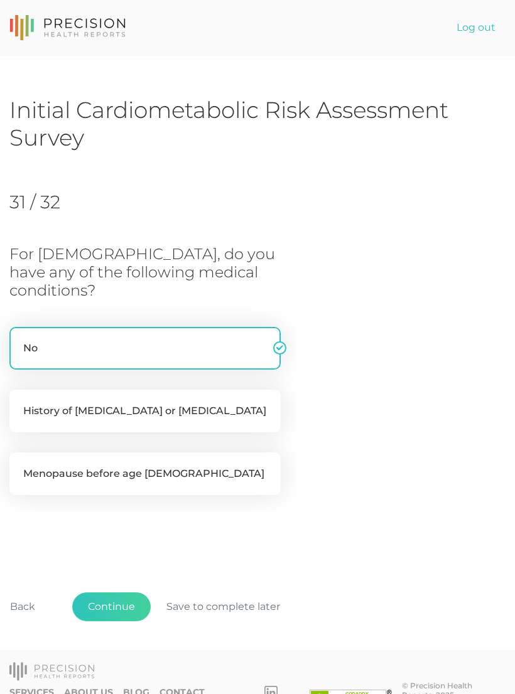
click at [127, 593] on button "Continue" at bounding box center [111, 607] width 78 height 29
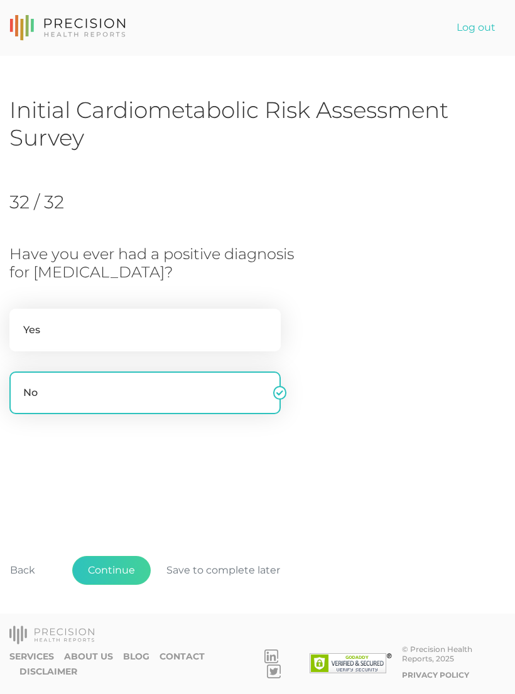
click at [120, 585] on button "Continue" at bounding box center [111, 570] width 78 height 29
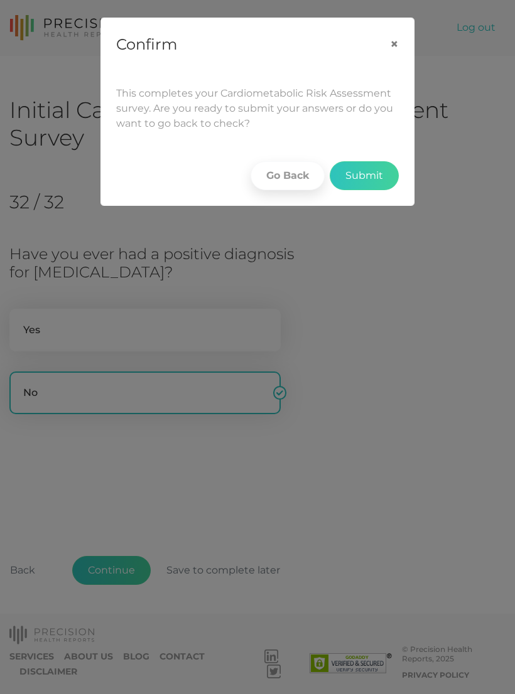
click at [354, 188] on button "Submit" at bounding box center [364, 175] width 69 height 29
